Goal: Transaction & Acquisition: Purchase product/service

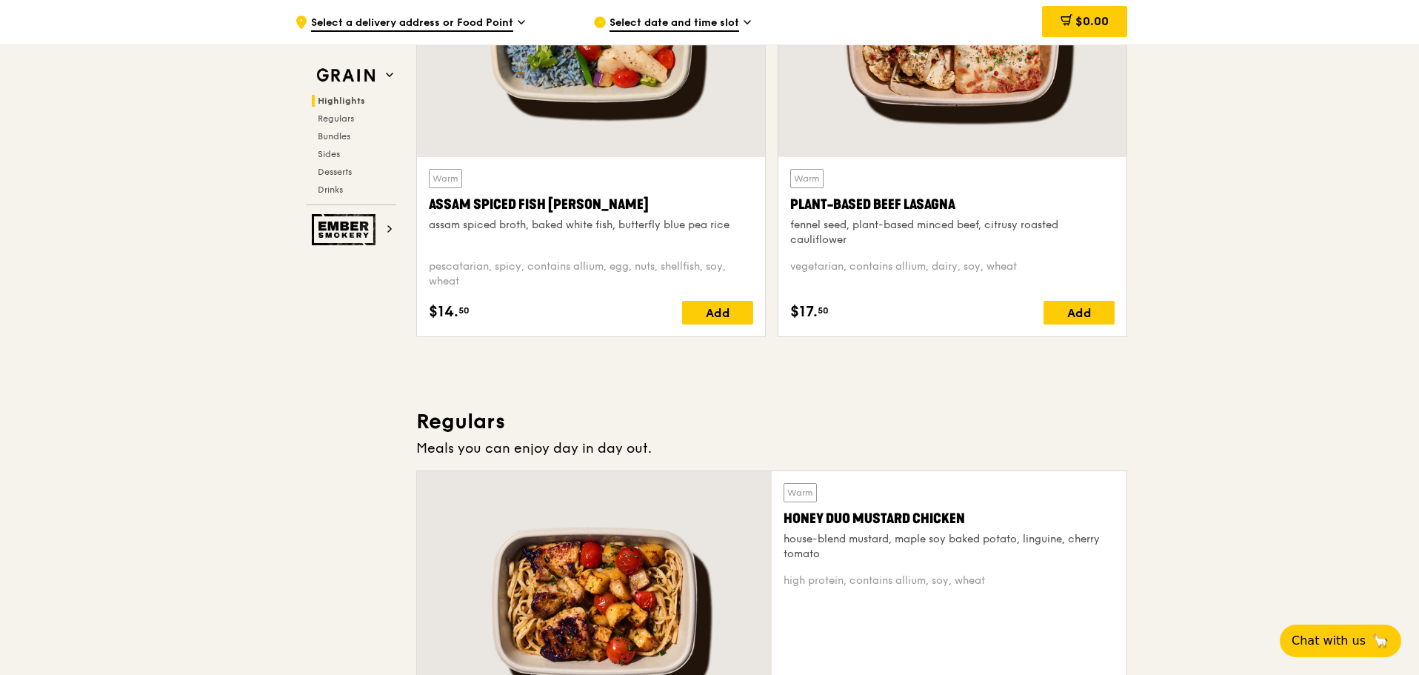
scroll to position [370, 0]
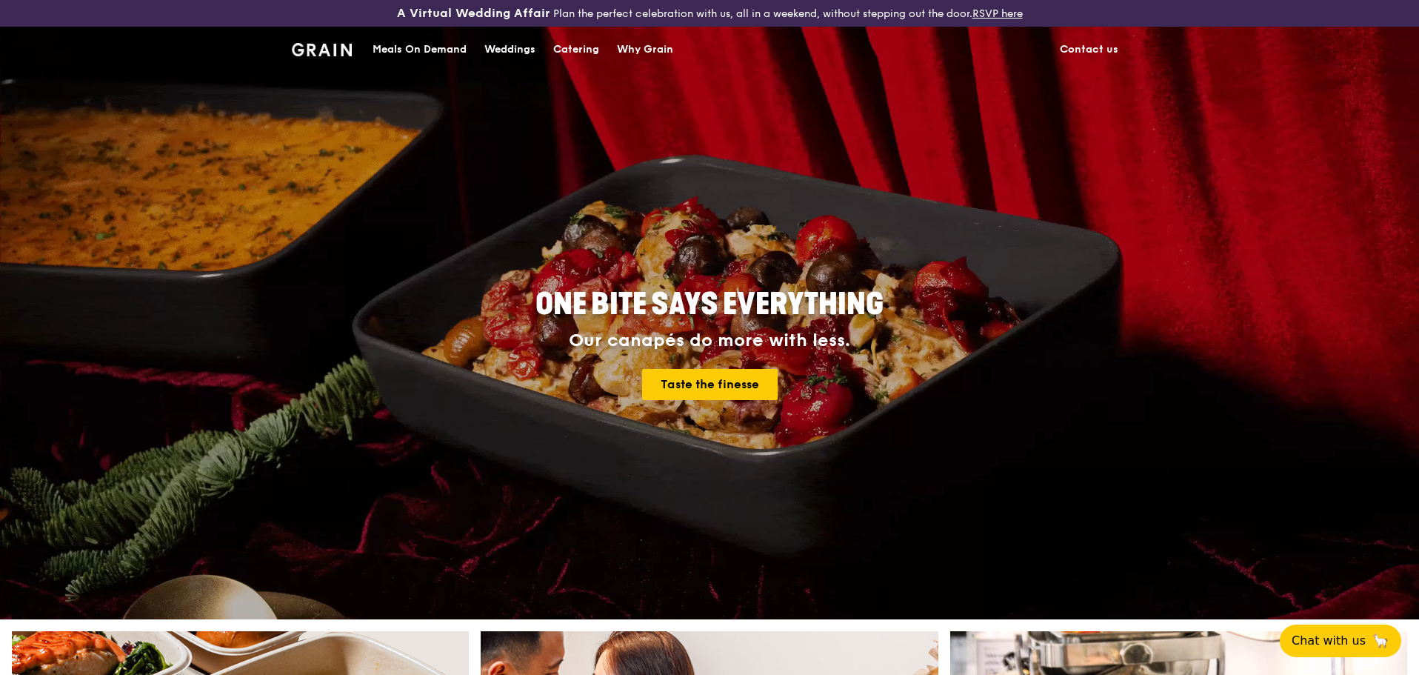
scroll to position [296, 0]
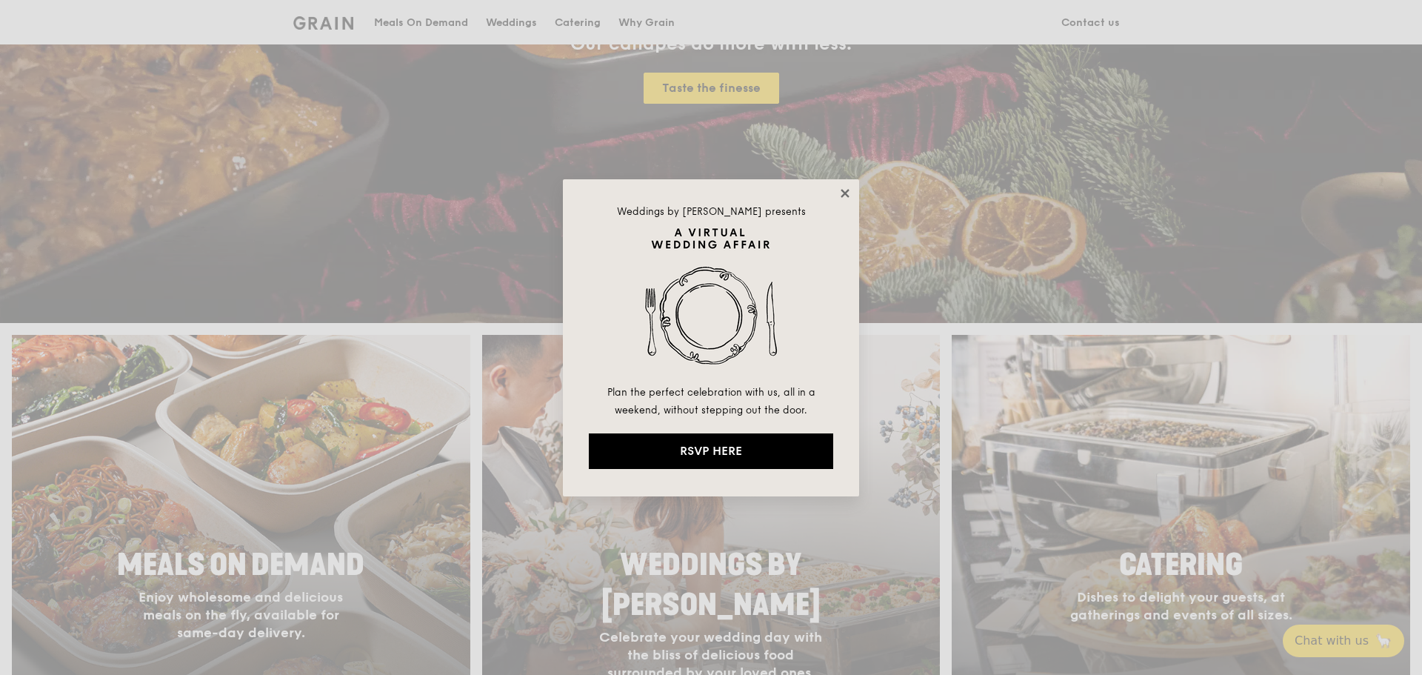
click at [844, 188] on icon at bounding box center [844, 193] width 13 height 13
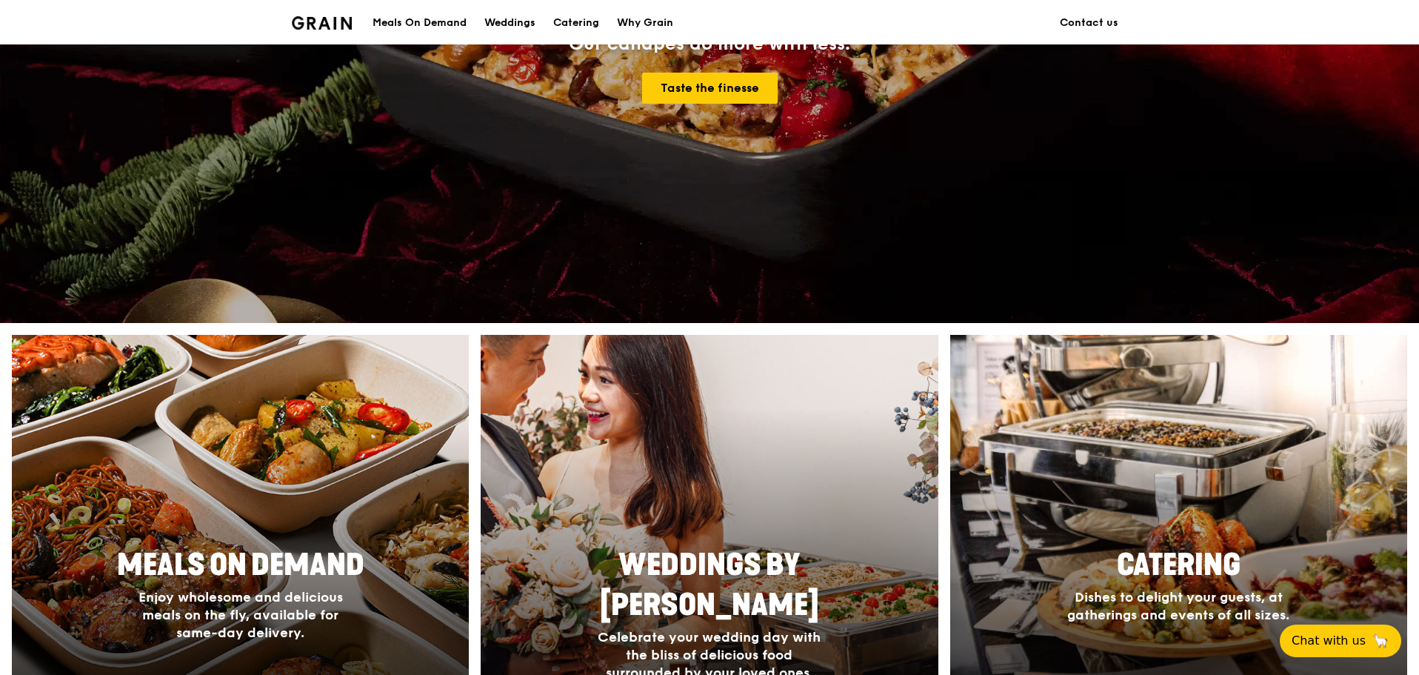
scroll to position [593, 0]
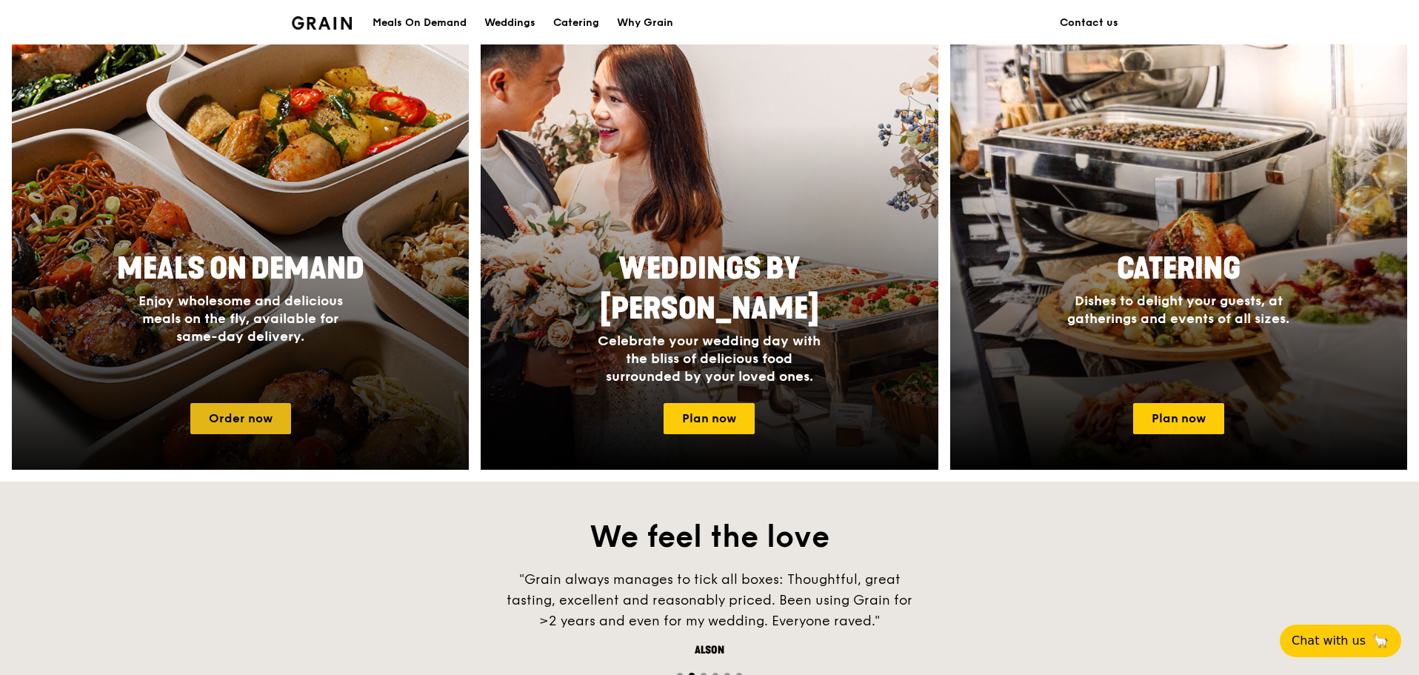
click at [243, 413] on link "Order now" at bounding box center [240, 418] width 101 height 31
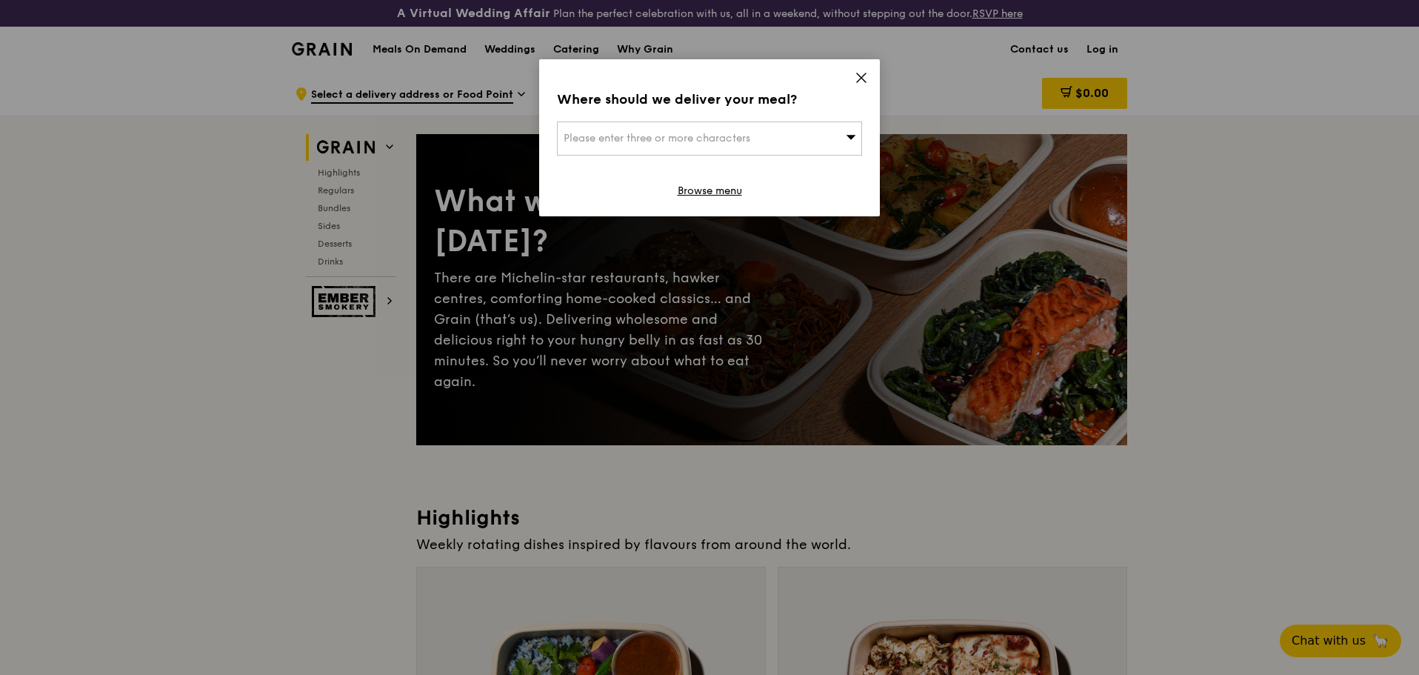
click at [853, 138] on icon at bounding box center [852, 137] width 10 height 4
click at [864, 73] on icon at bounding box center [861, 77] width 13 height 13
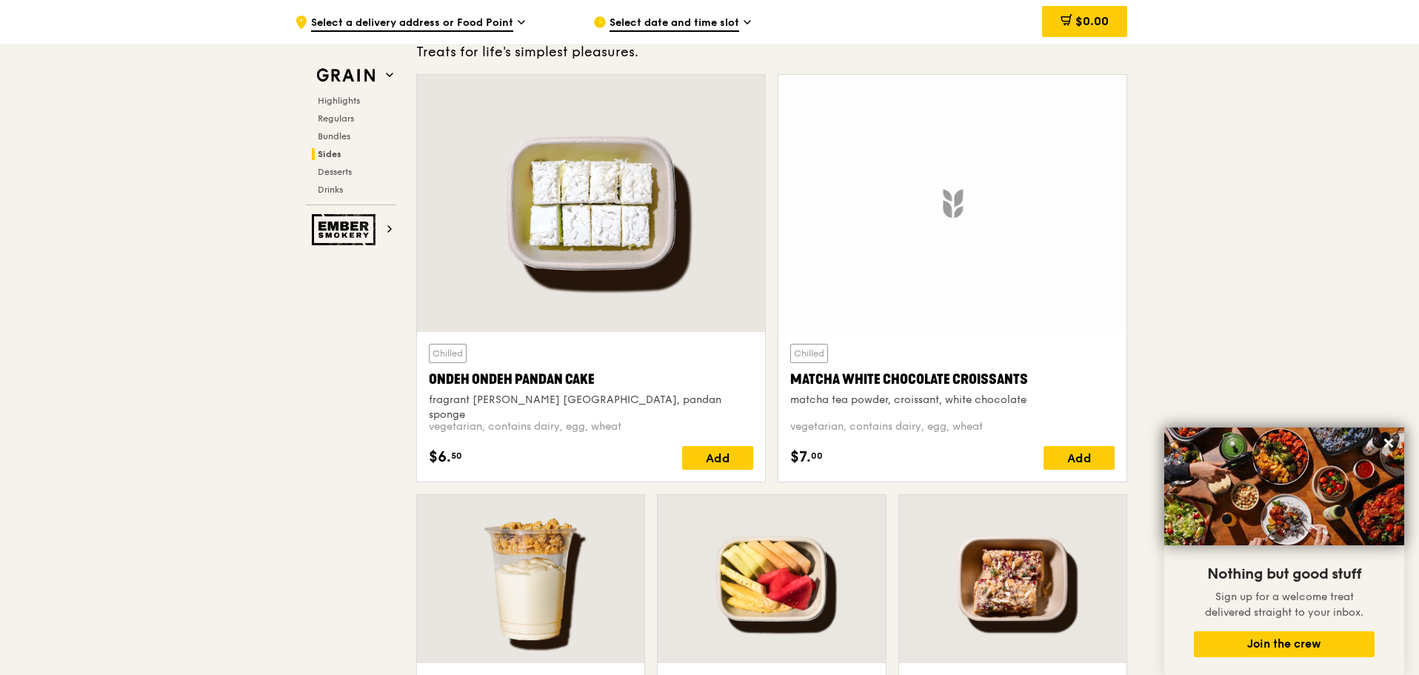
scroll to position [3867, 0]
